Goal: Task Accomplishment & Management: Use online tool/utility

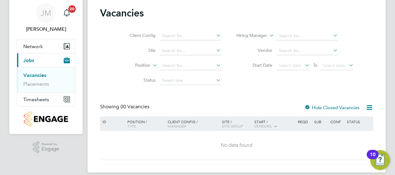
scroll to position [28, 0]
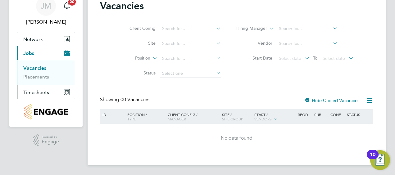
click at [33, 92] on span "Timesheets" at bounding box center [36, 92] width 26 height 6
click at [35, 79] on link "Timesheets" at bounding box center [36, 82] width 26 height 6
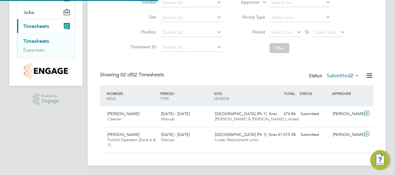
scroll to position [16, 54]
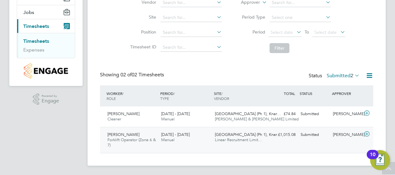
click at [365, 135] on icon at bounding box center [367, 134] width 8 height 5
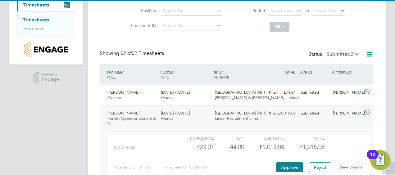
scroll to position [126, 0]
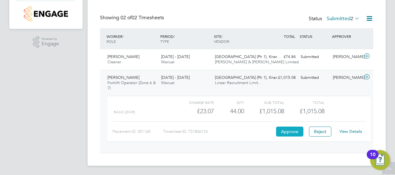
click at [281, 133] on button "Approve" at bounding box center [289, 132] width 27 height 10
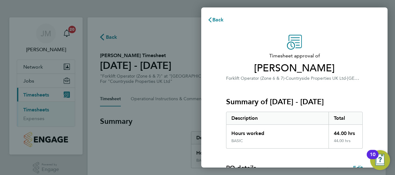
scroll to position [104, 0]
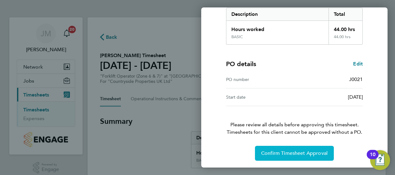
click at [283, 154] on span "Confirm Timesheet Approval" at bounding box center [294, 153] width 66 height 6
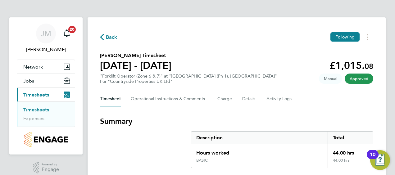
click at [34, 89] on button "Current page: Timesheets" at bounding box center [46, 95] width 58 height 14
click at [43, 109] on link "Timesheets" at bounding box center [36, 110] width 26 height 6
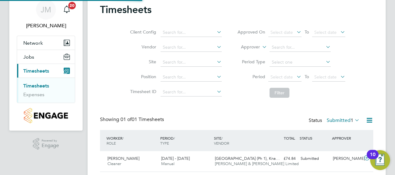
scroll to position [43, 0]
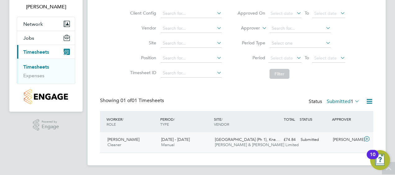
click at [369, 140] on icon at bounding box center [367, 139] width 8 height 5
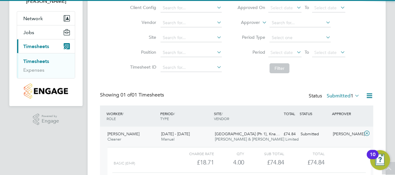
scroll to position [100, 0]
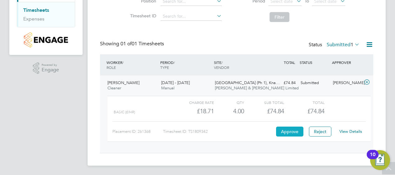
click at [291, 133] on button "Approve" at bounding box center [289, 132] width 27 height 10
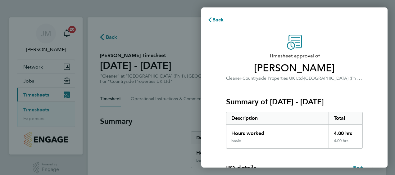
scroll to position [104, 0]
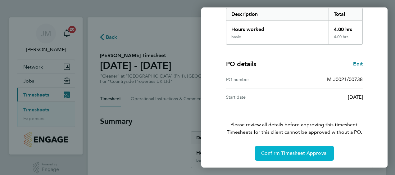
click at [268, 156] on button "Confirm Timesheet Approval" at bounding box center [294, 153] width 79 height 15
